Goal: Task Accomplishment & Management: Manage account settings

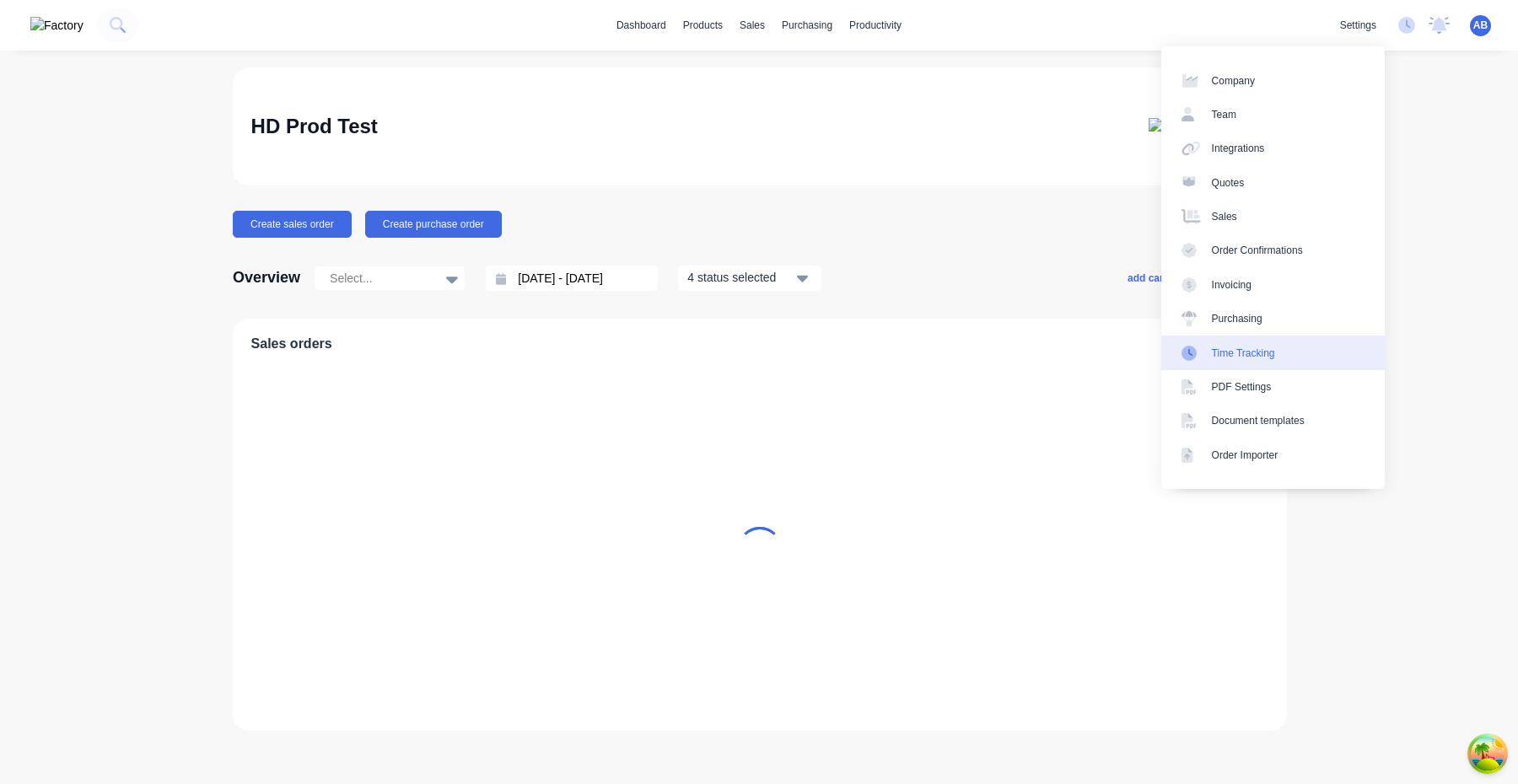
click at [1270, 341] on link "Time Tracking" at bounding box center [1272, 352] width 223 height 34
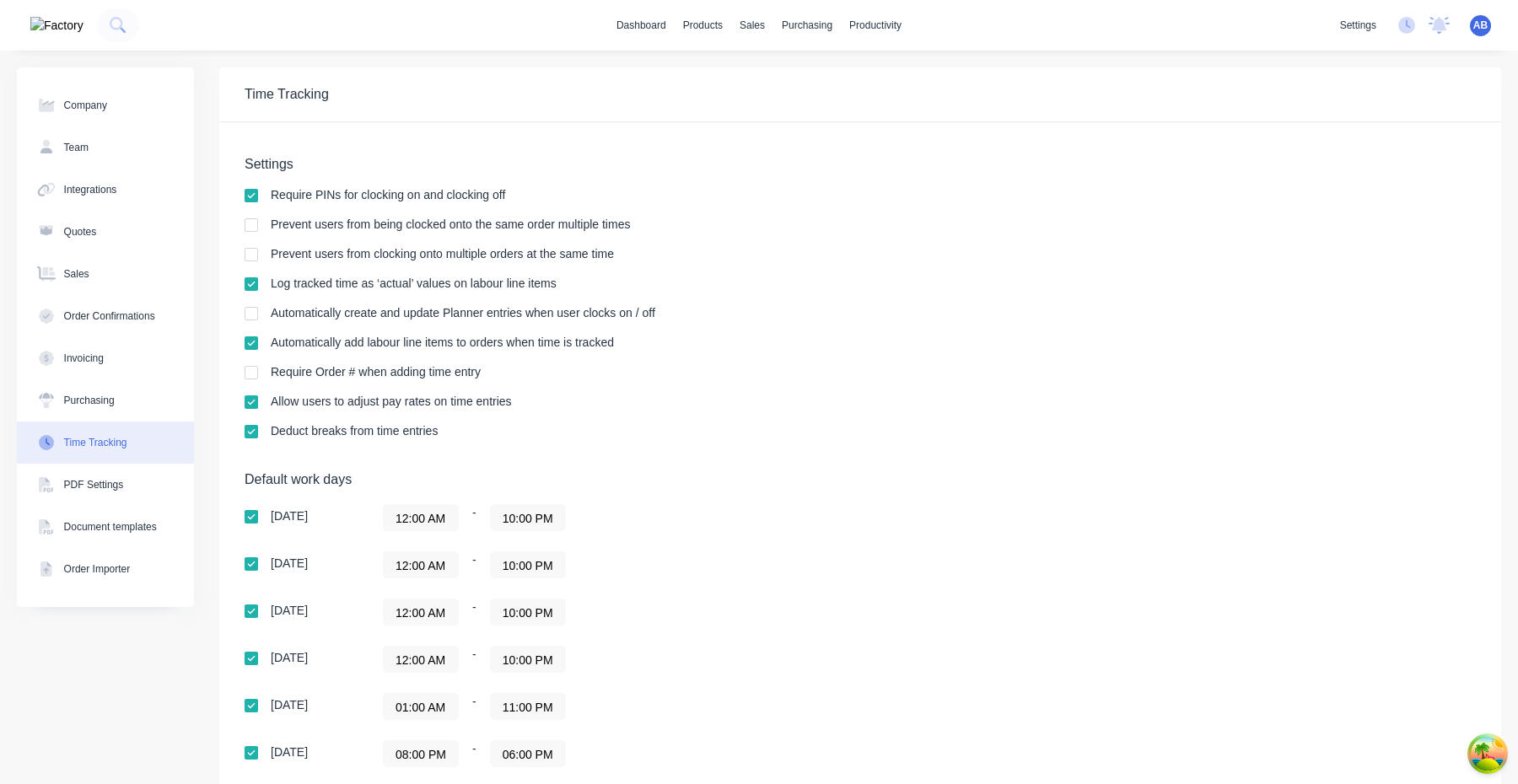
click at [669, 379] on div "Require Order # when adding time entry" at bounding box center [861, 374] width 1231 height 16
click at [1476, 25] on span "AB" at bounding box center [1481, 25] width 15 height 15
click at [1362, 171] on button "Profile" at bounding box center [1374, 178] width 223 height 34
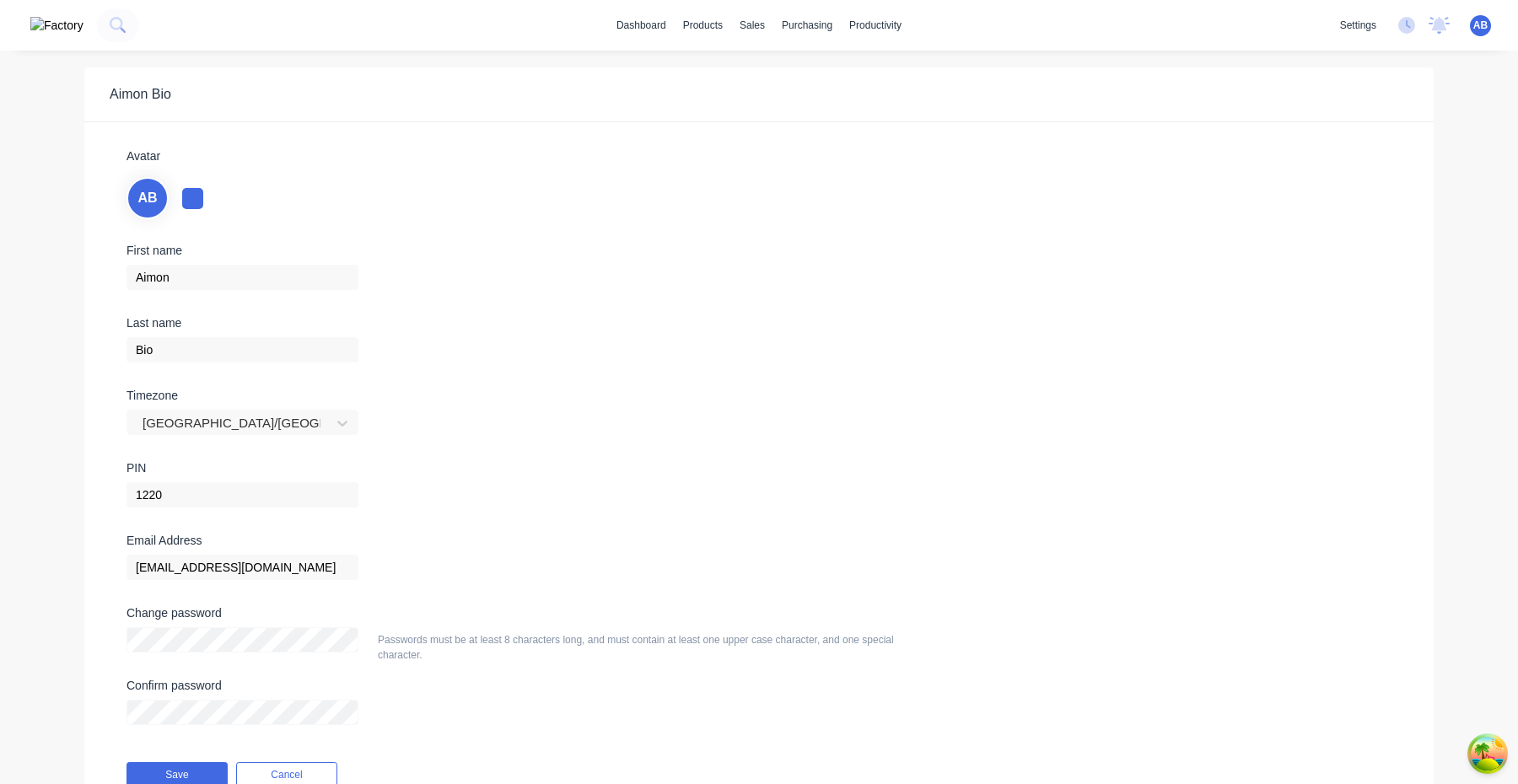
scroll to position [79, 0]
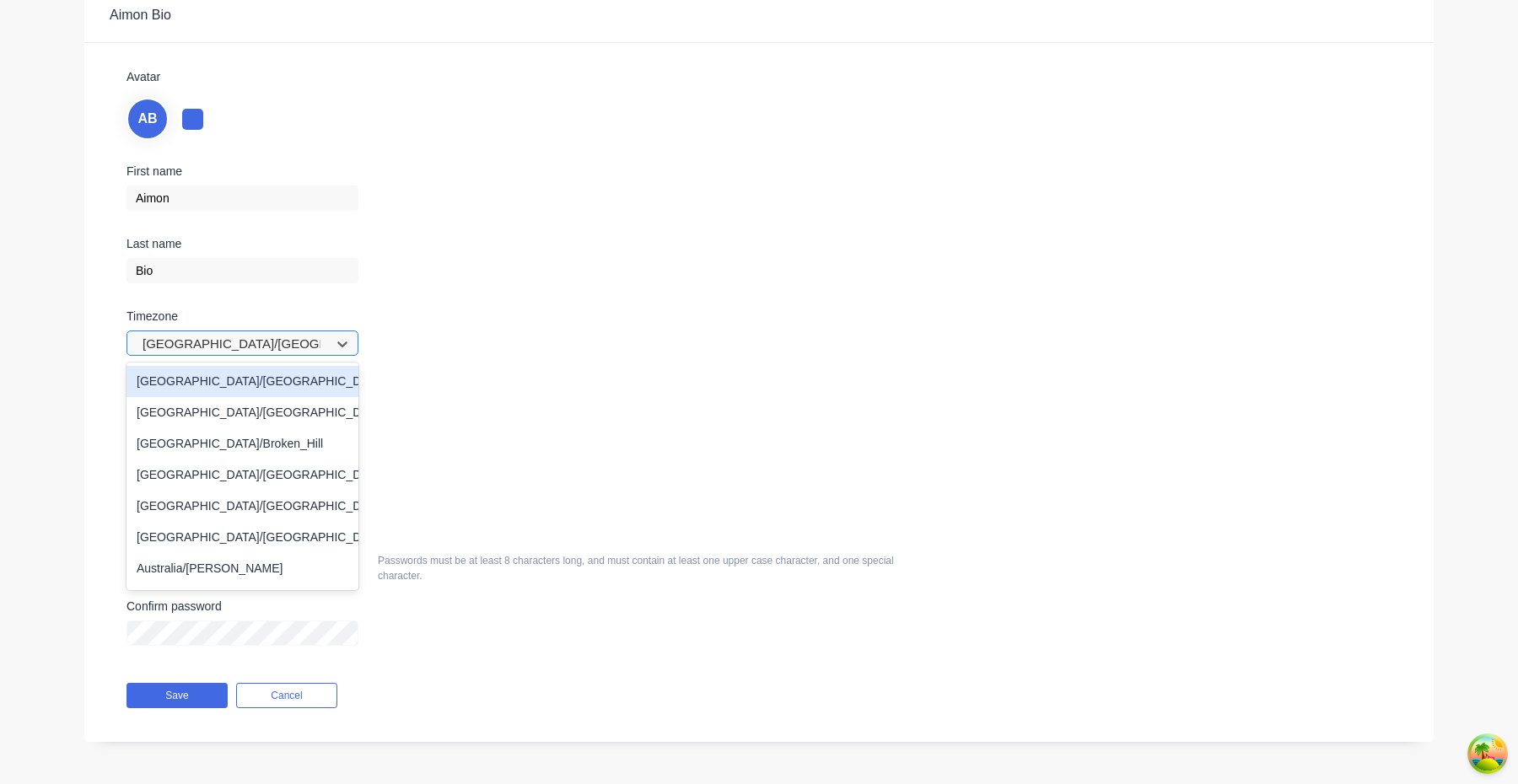
click at [295, 343] on div at bounding box center [231, 344] width 181 height 21
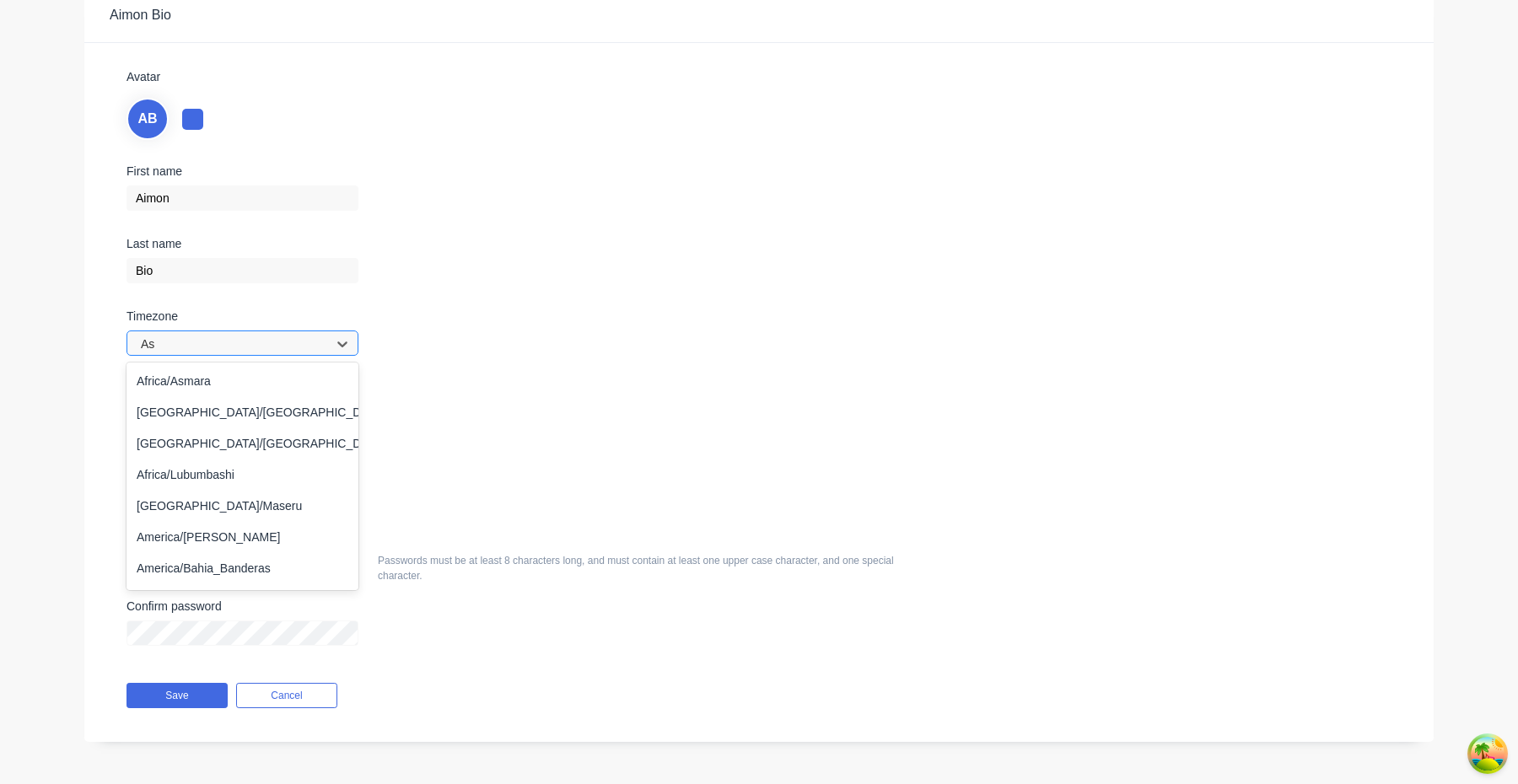
type input "A"
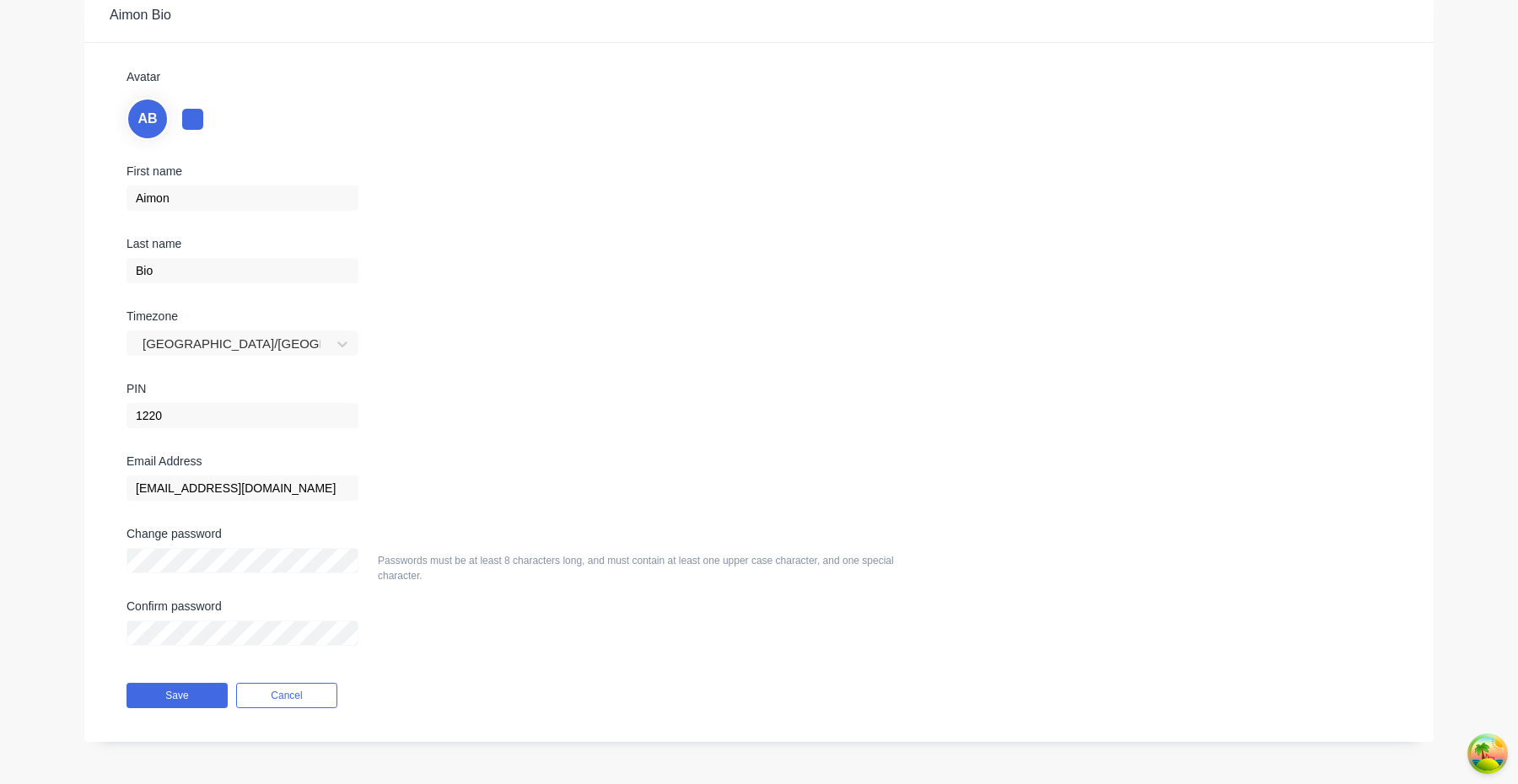
click at [651, 237] on div "First name Aimon Last name Bio Timezone Australia/Melbourne PIN 1220" at bounding box center [759, 310] width 1290 height 290
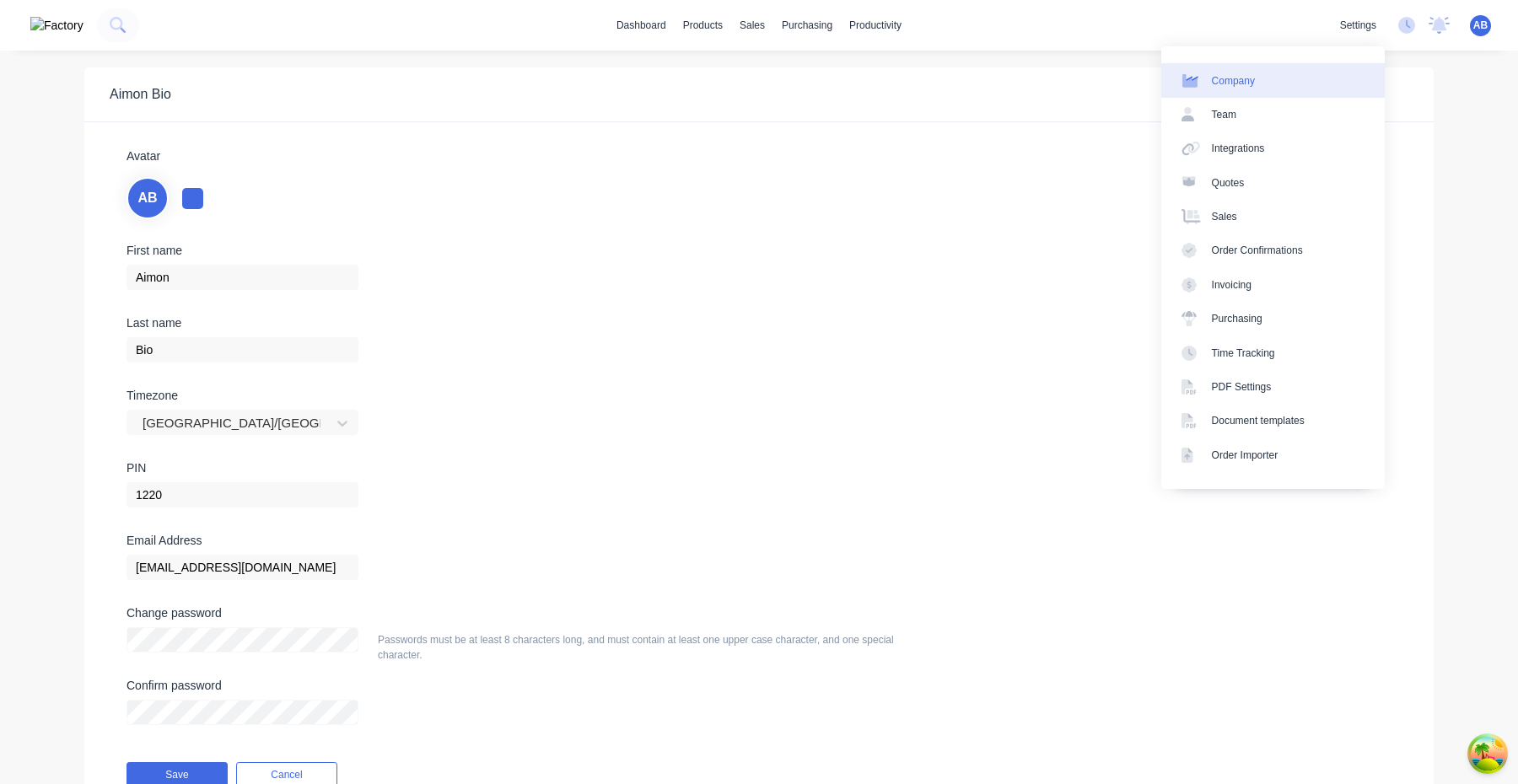
click at [1319, 83] on link "Company" at bounding box center [1272, 79] width 223 height 34
select select "AU"
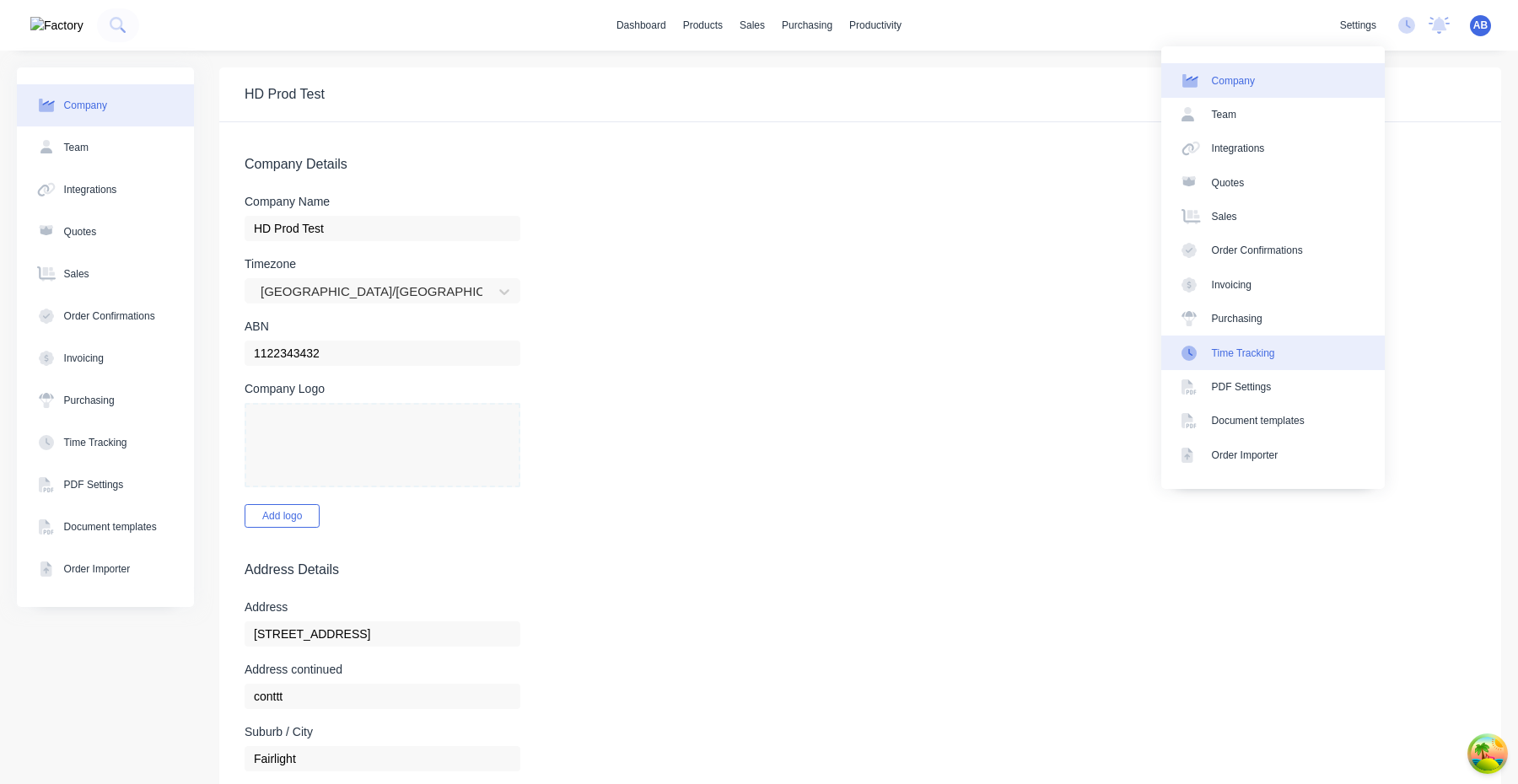
click at [1259, 349] on div "Time Tracking" at bounding box center [1243, 353] width 63 height 15
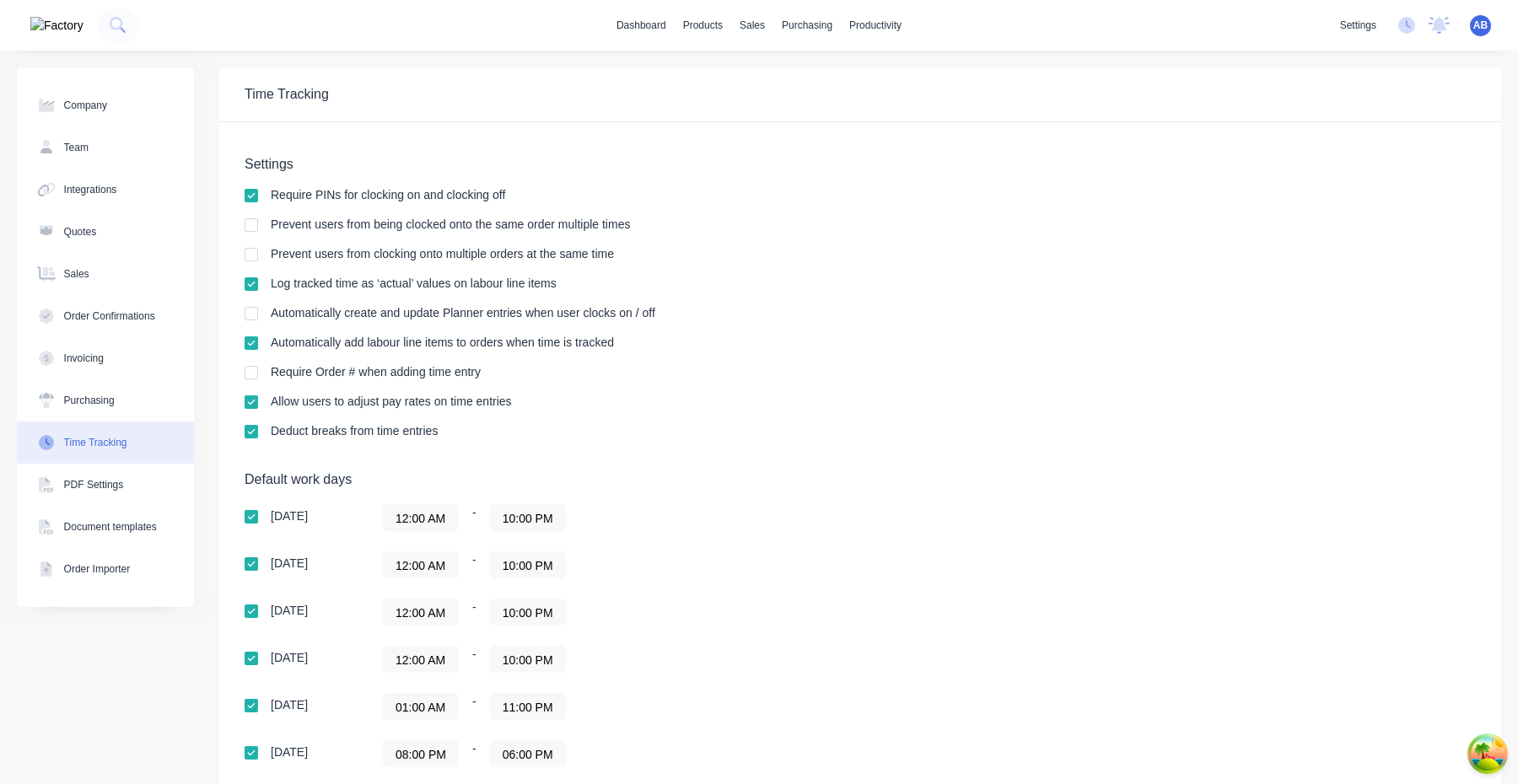
click at [1489, 18] on div "AB HD Prod Test Aimon Bio Administrator Profile Sign out" at bounding box center [1480, 25] width 21 height 21
click at [1474, 28] on span "AB" at bounding box center [1481, 25] width 15 height 15
click at [1416, 175] on button "Profile" at bounding box center [1374, 178] width 223 height 34
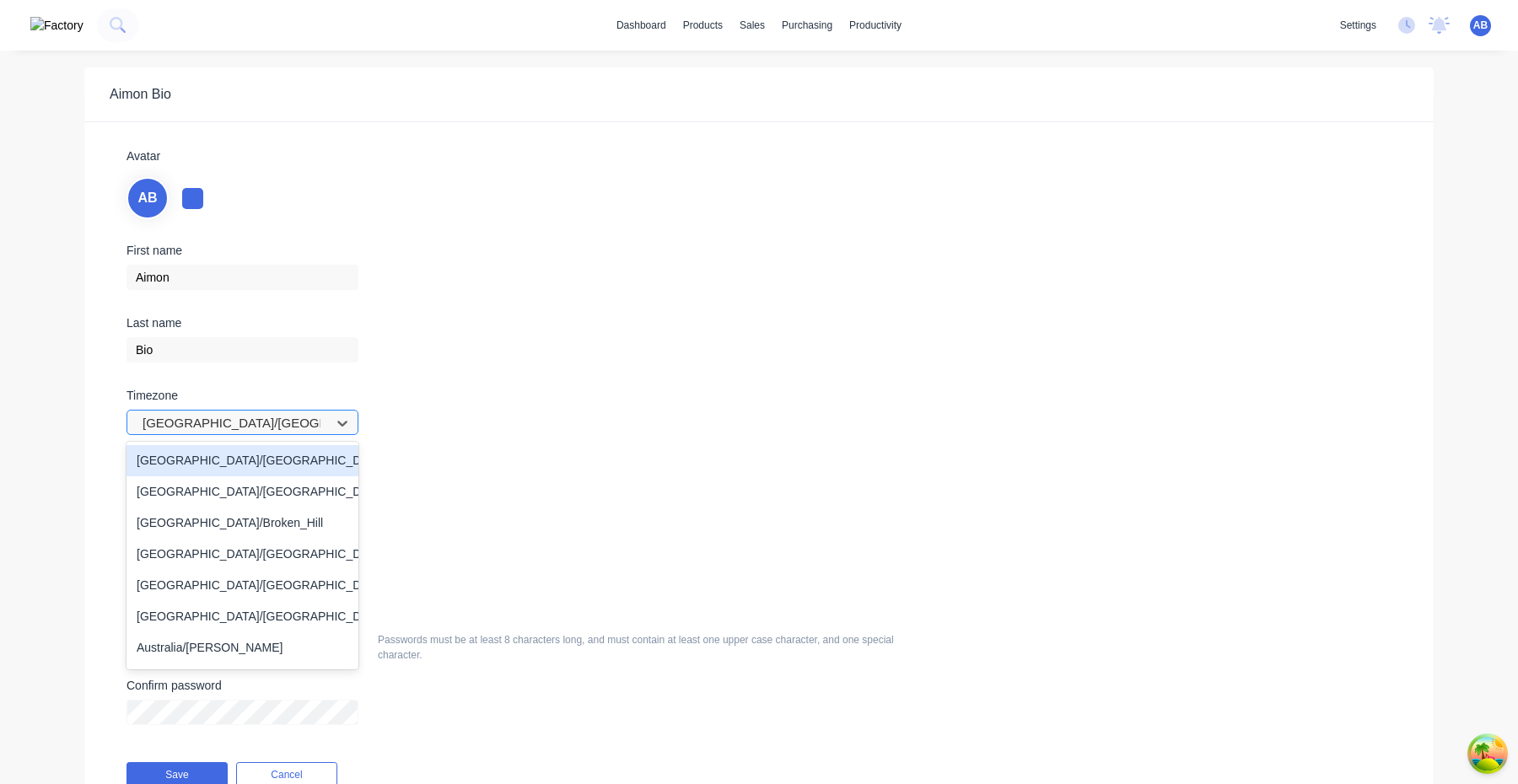
click at [235, 413] on div at bounding box center [231, 423] width 181 height 21
type input "Asia/mani"
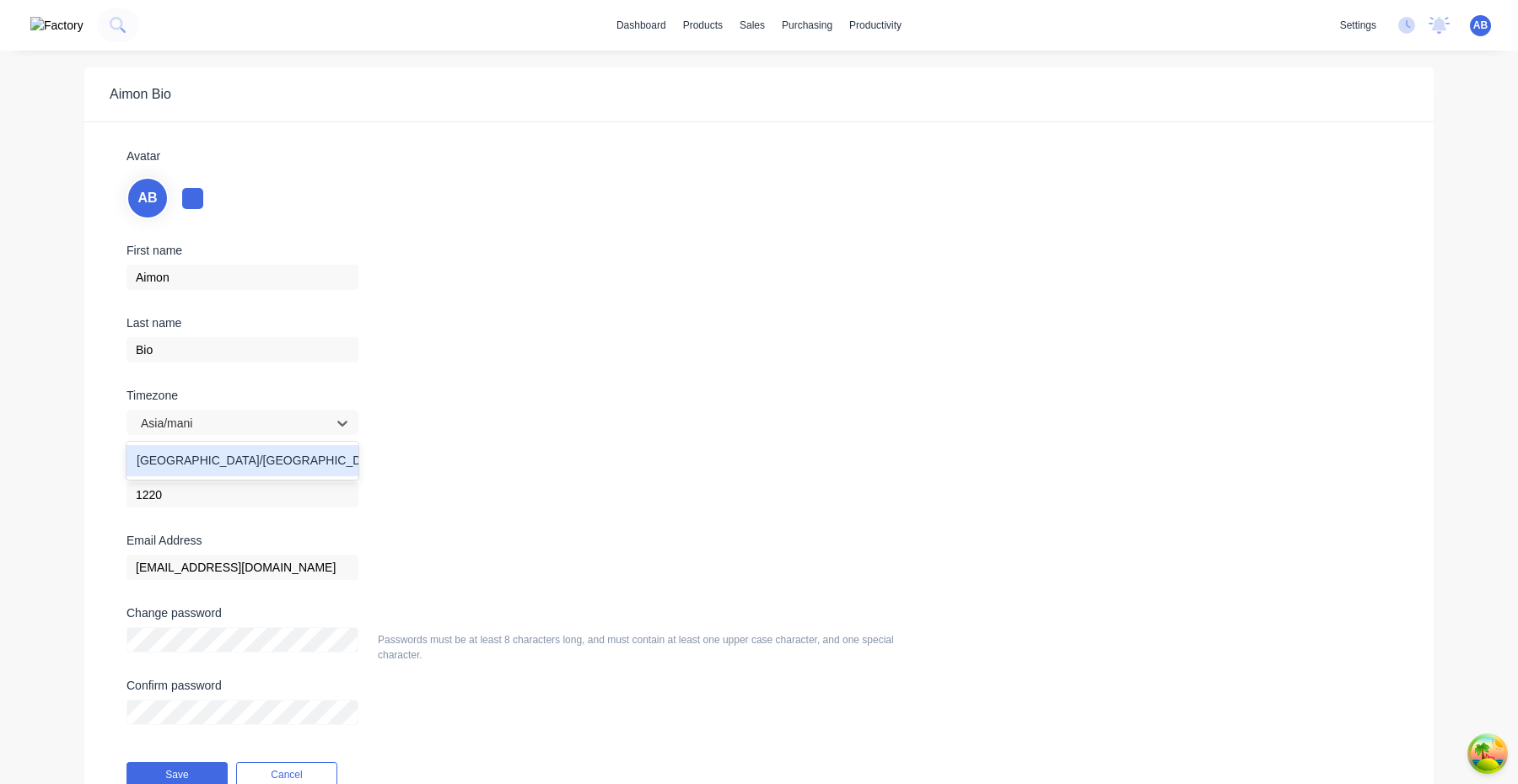
click at [214, 462] on div "Asia/Manila" at bounding box center [242, 461] width 232 height 31
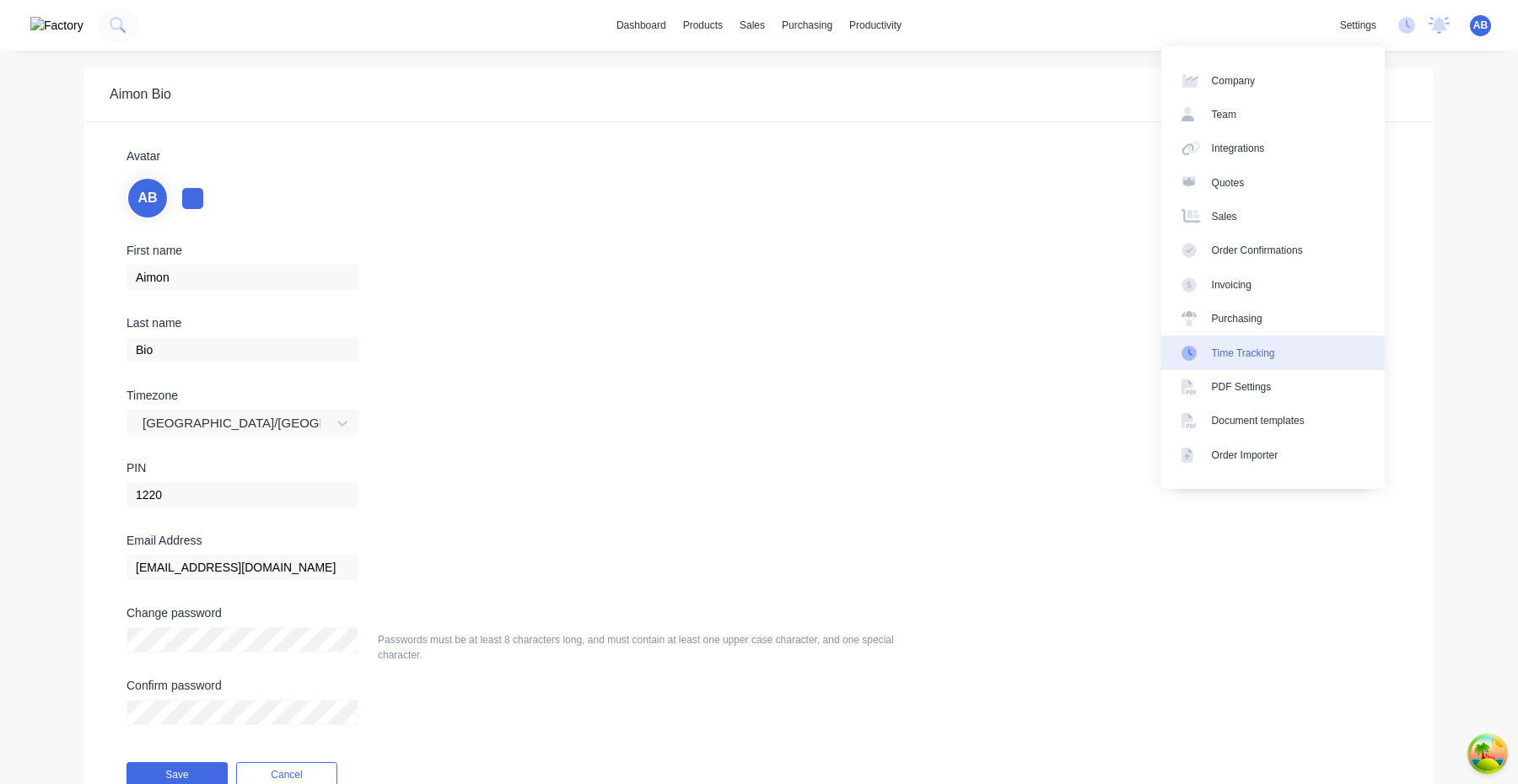
click at [1286, 358] on link "Time Tracking" at bounding box center [1272, 352] width 223 height 34
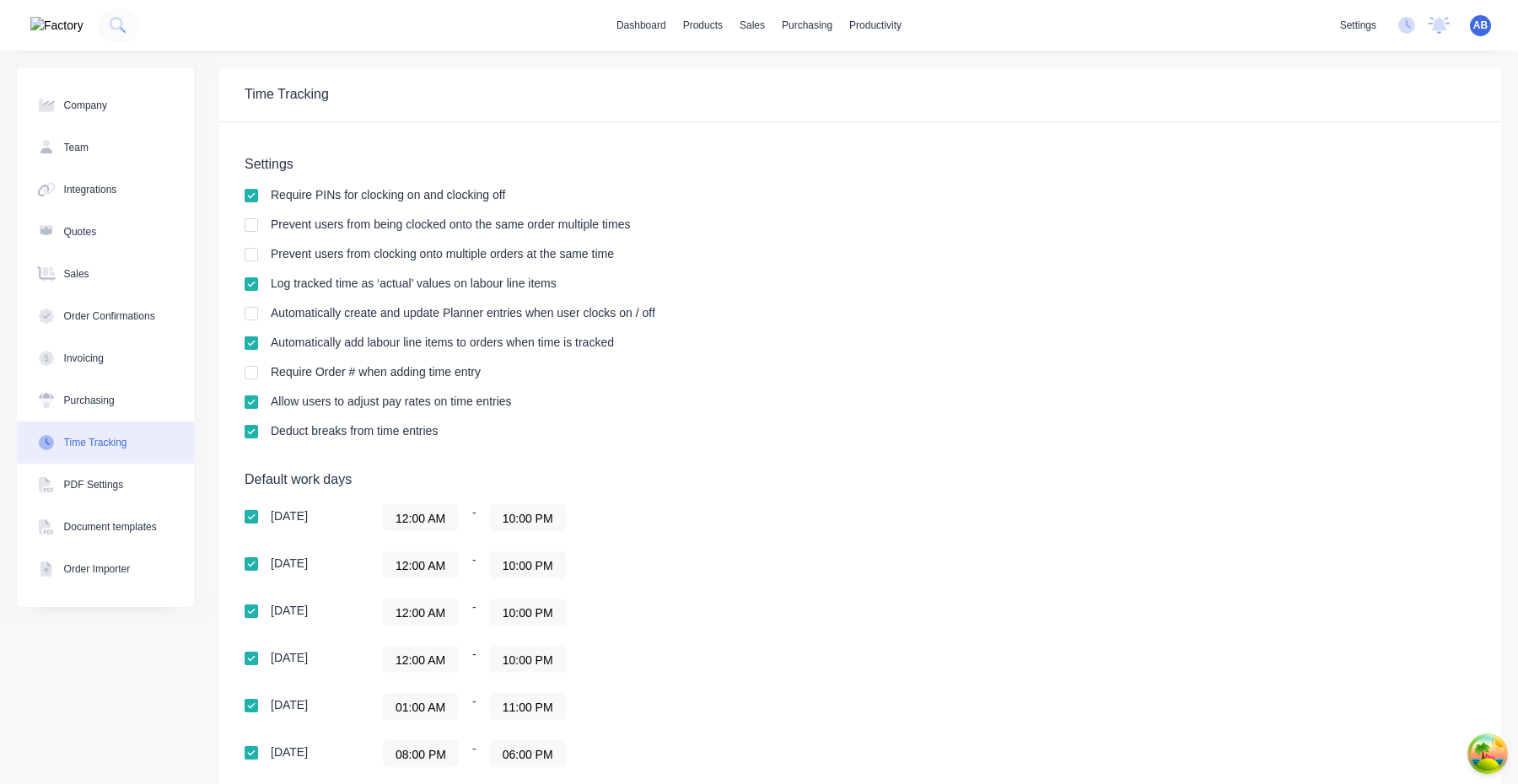
scroll to position [250, 0]
click at [1479, 29] on span "AB" at bounding box center [1481, 25] width 15 height 15
click at [1391, 178] on button "Profile" at bounding box center [1374, 178] width 223 height 34
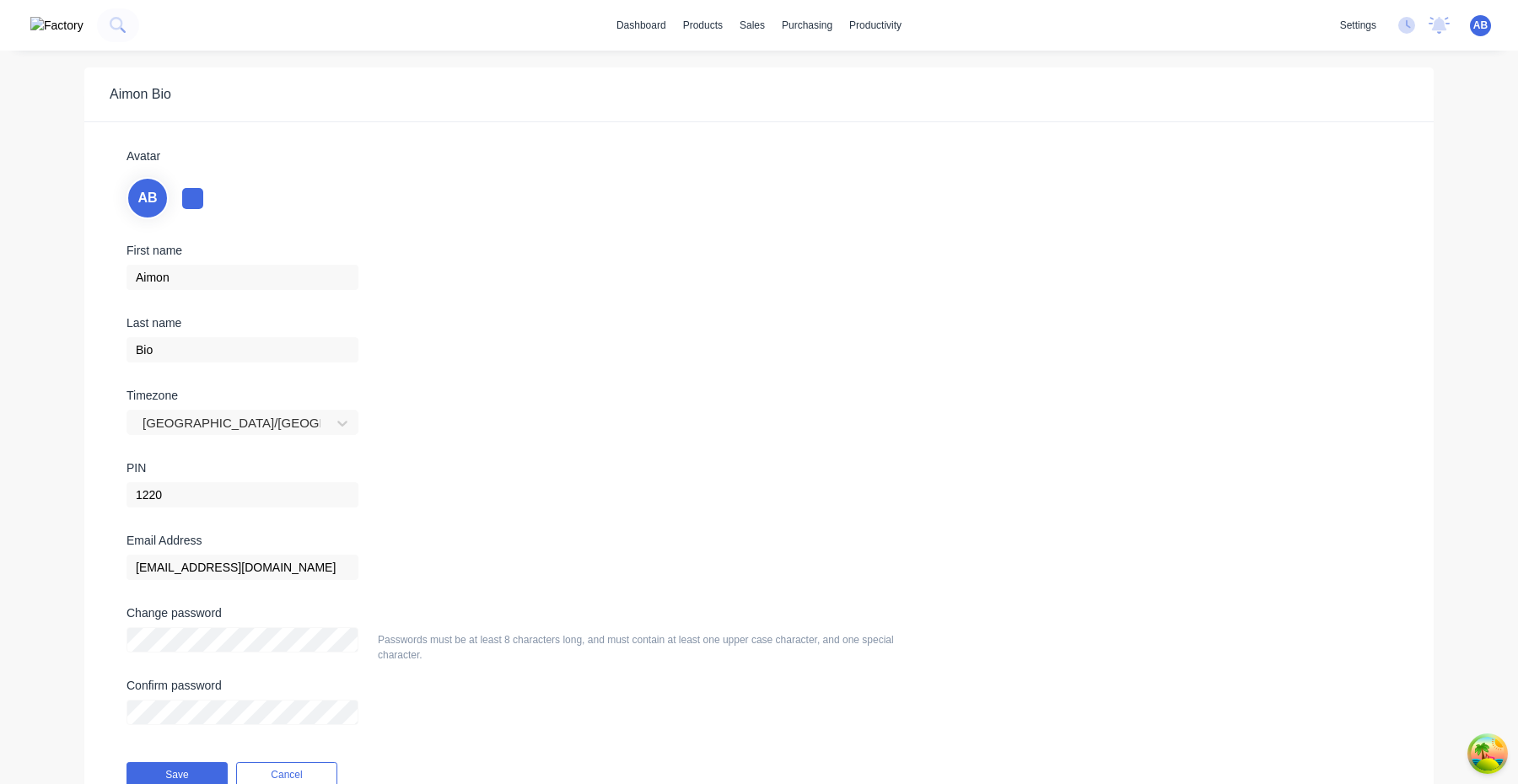
click at [42, 28] on img at bounding box center [56, 25] width 53 height 17
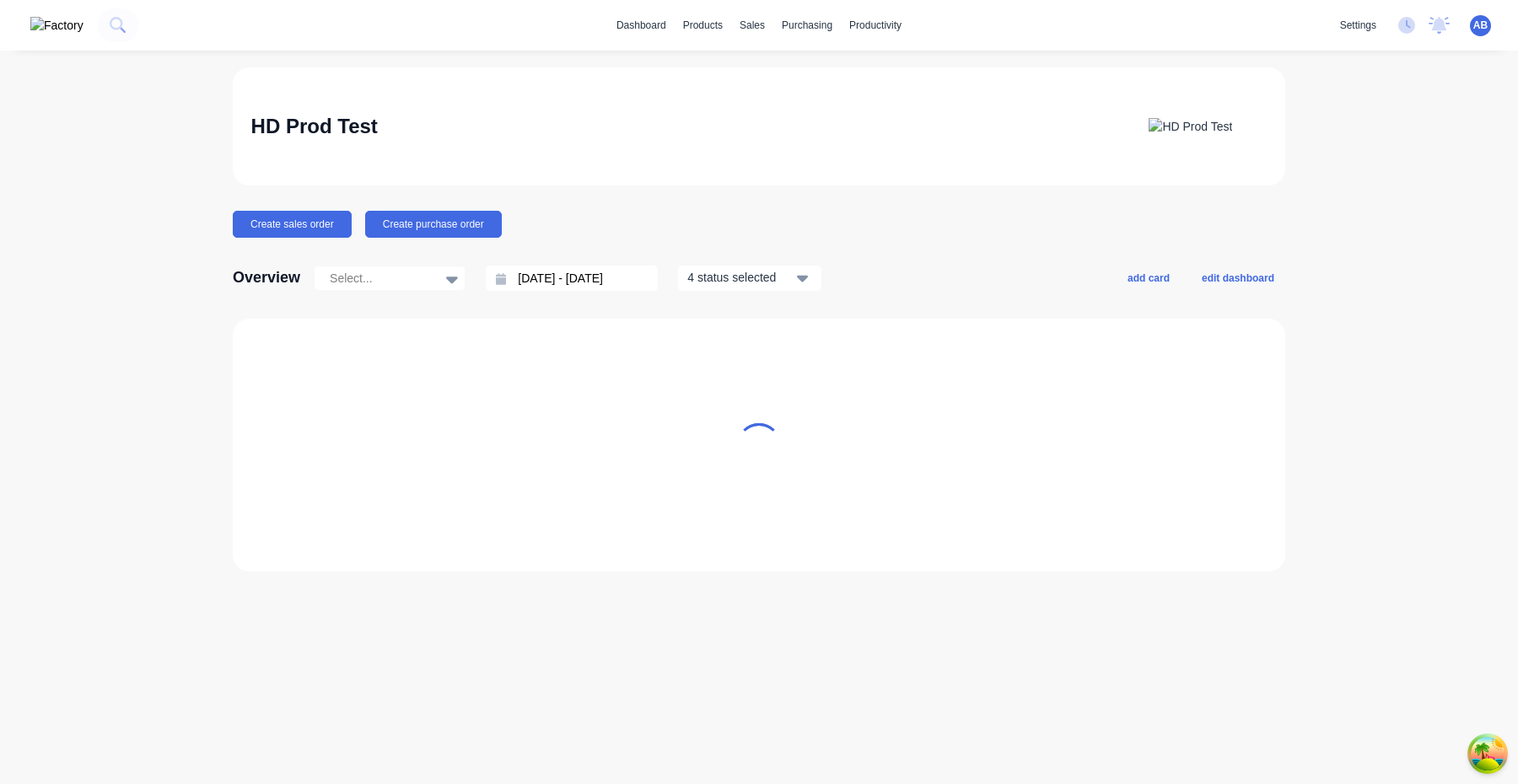
click at [42, 28] on img at bounding box center [56, 25] width 53 height 17
click at [1480, 27] on span "AB" at bounding box center [1481, 25] width 15 height 15
click at [1336, 213] on div "Sign out" at bounding box center [1332, 211] width 37 height 15
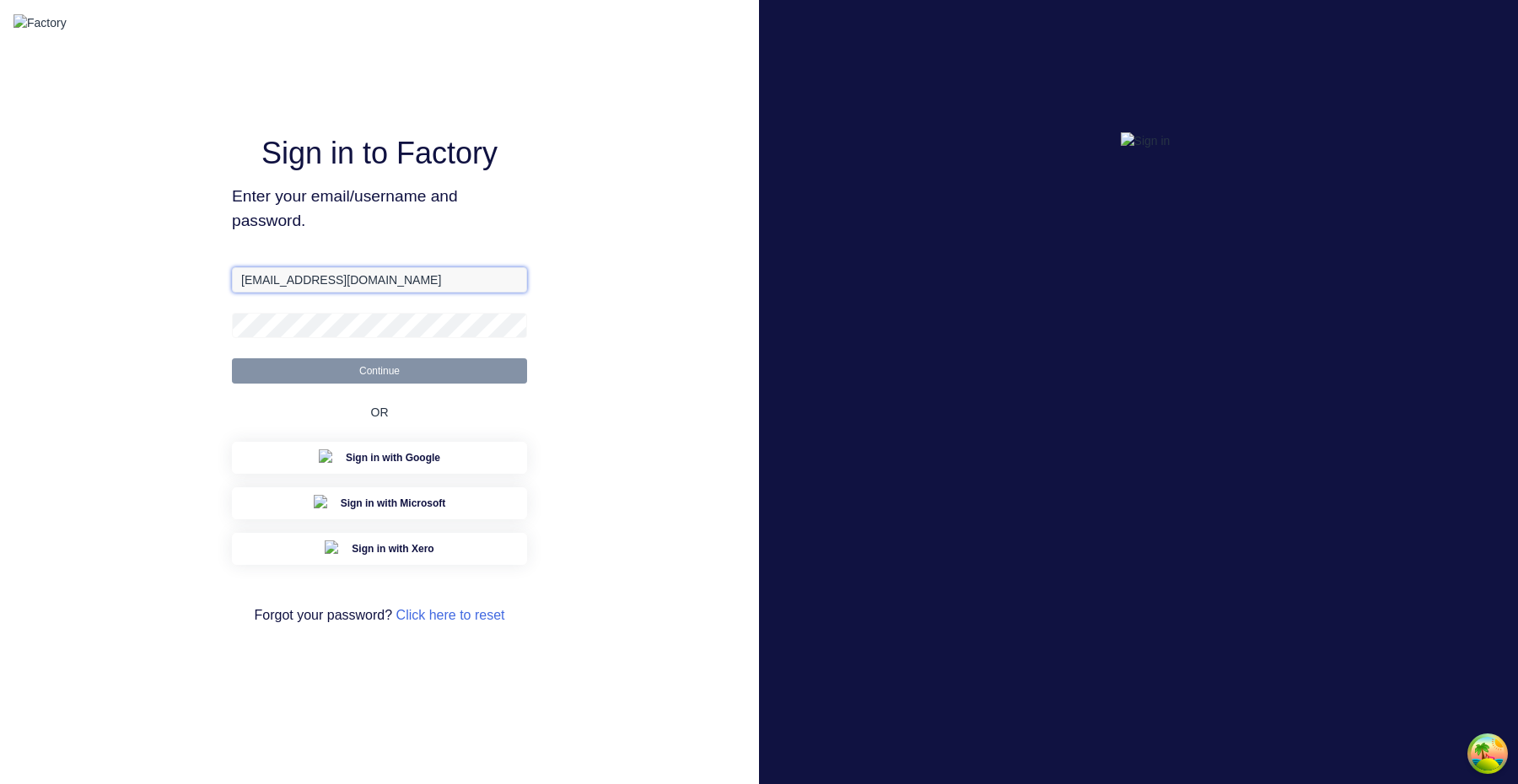
click at [386, 290] on input "[EMAIL_ADDRESS][DOMAIN_NAME]" at bounding box center [380, 280] width 295 height 25
paste input "+3"
type input "[EMAIL_ADDRESS][DOMAIN_NAME]"
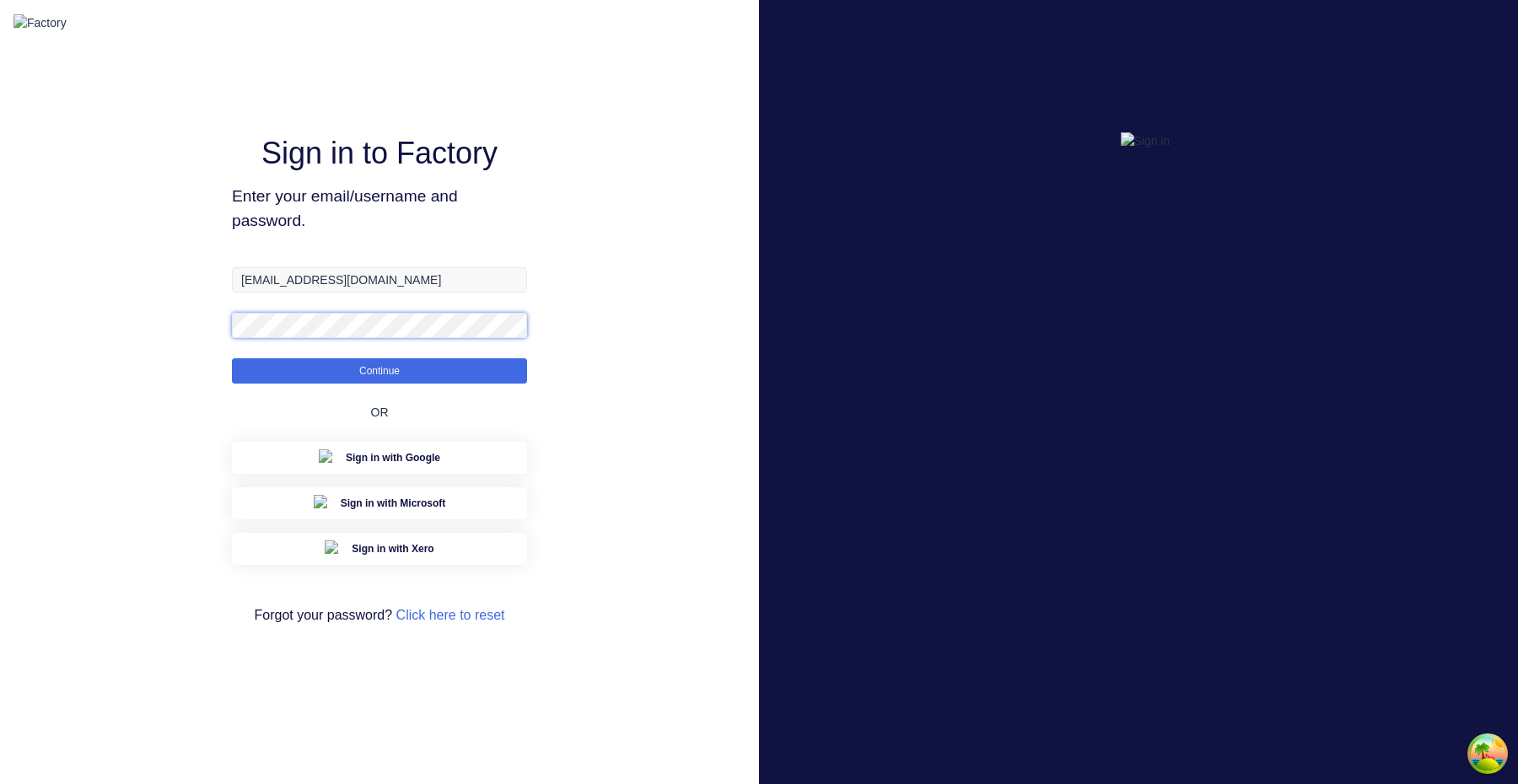
click at [232, 359] on button "Continue" at bounding box center [380, 372] width 295 height 25
